Goal: Information Seeking & Learning: Learn about a topic

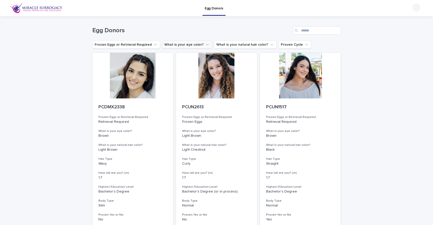
click at [179, 44] on button "What is your eye color?" at bounding box center [187, 45] width 50 height 8
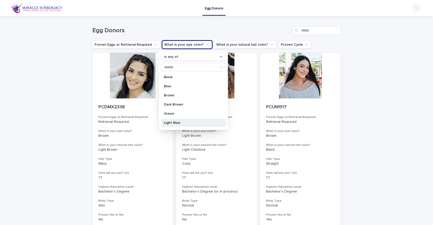
click at [181, 122] on p "Light Blue" at bounding box center [191, 123] width 54 height 4
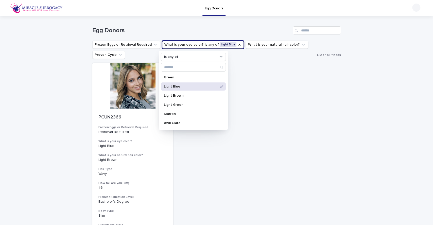
scroll to position [40, 0]
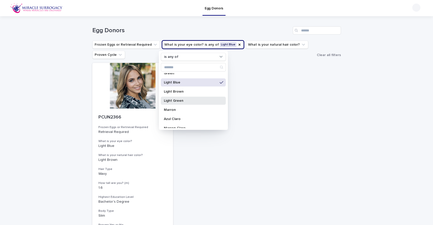
click at [180, 99] on p "Light Green" at bounding box center [191, 101] width 54 height 4
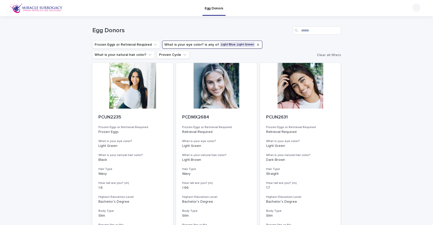
click at [257, 45] on icon "What is your eye color?" at bounding box center [258, 45] width 2 height 2
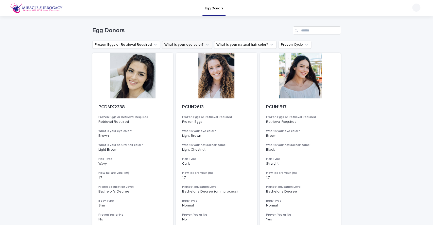
click at [184, 45] on button "What is your eye color?" at bounding box center [187, 45] width 50 height 8
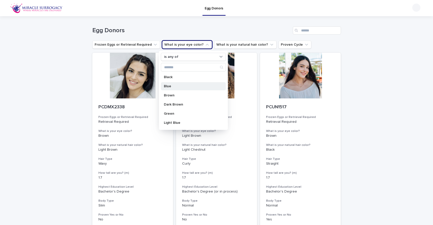
click at [182, 87] on p "Blue" at bounding box center [191, 86] width 54 height 4
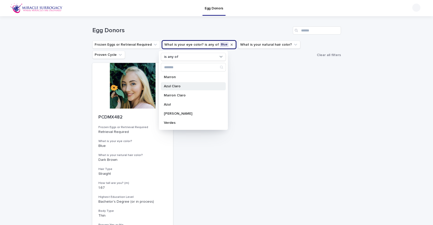
scroll to position [73, 0]
click at [187, 122] on p "Verdes" at bounding box center [191, 123] width 54 height 4
click at [190, 84] on p "Green" at bounding box center [191, 86] width 54 height 4
